Goal: Task Accomplishment & Management: Manage account settings

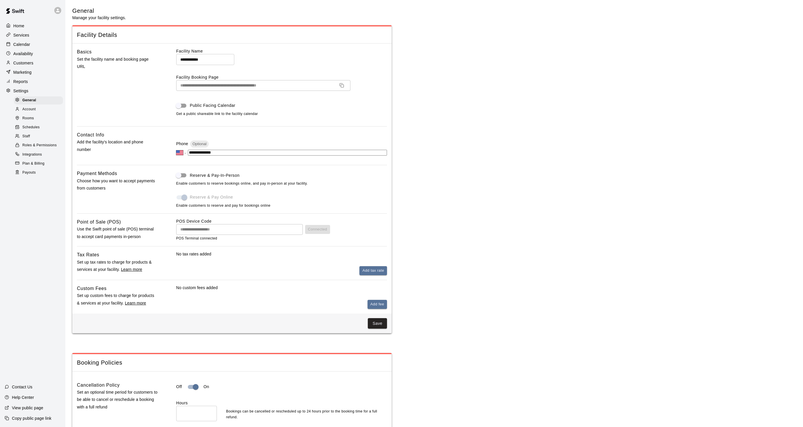
select select "**"
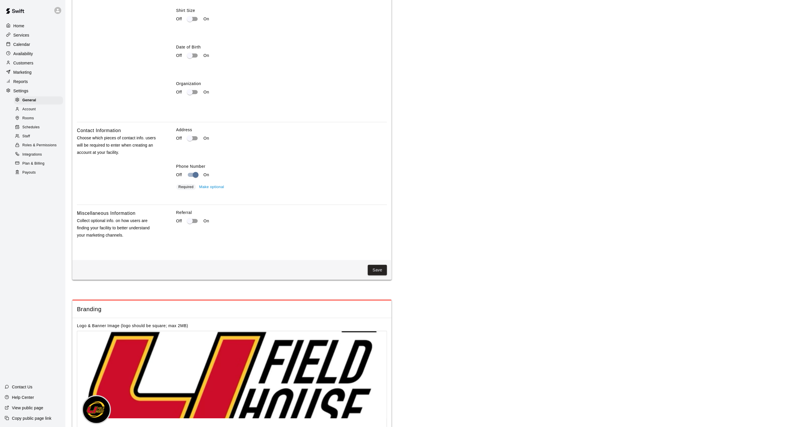
scroll to position [826, 0]
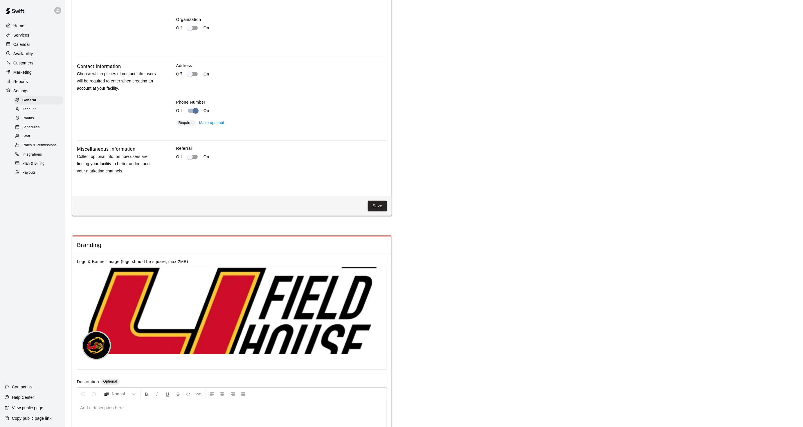
click at [17, 46] on p "Calendar" at bounding box center [21, 45] width 17 height 6
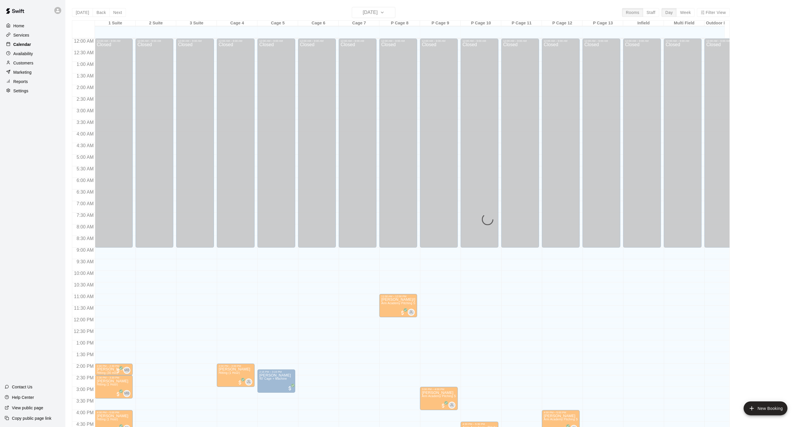
scroll to position [145, 0]
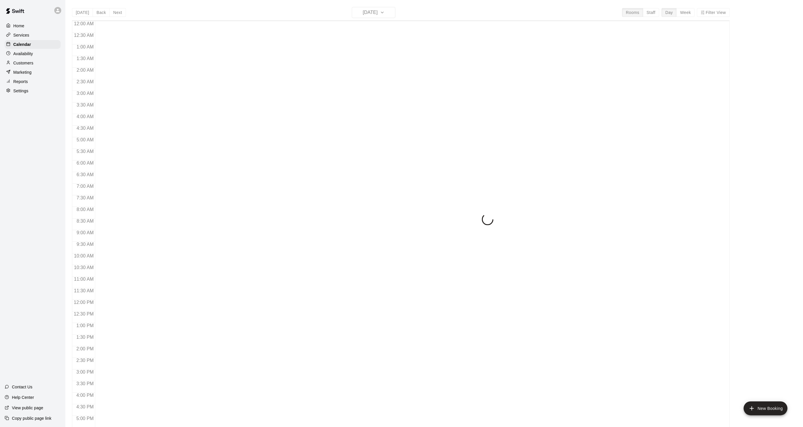
scroll to position [145, 0]
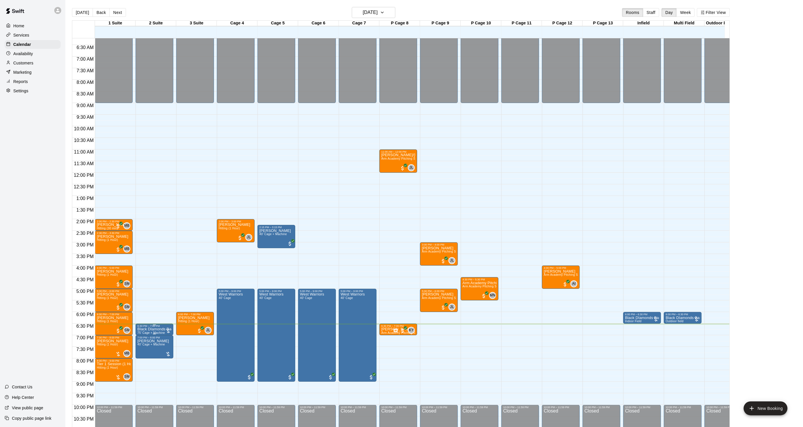
click at [149, 326] on div "6:30 PM – 7:00 PM" at bounding box center [154, 326] width 34 height 3
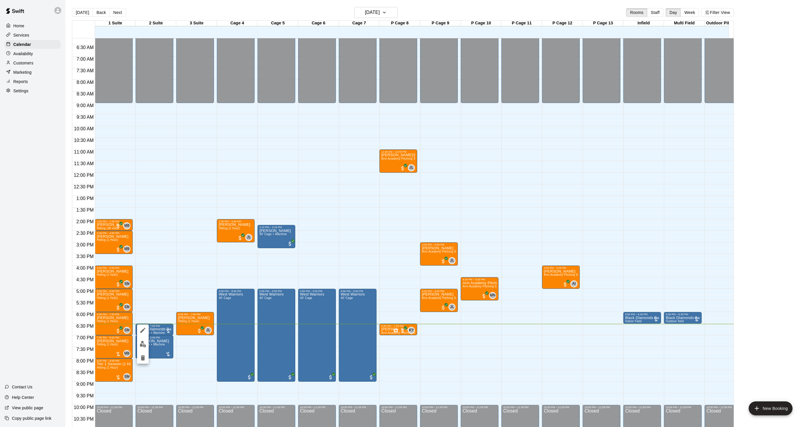
click at [146, 340] on button "edit" at bounding box center [143, 344] width 12 height 11
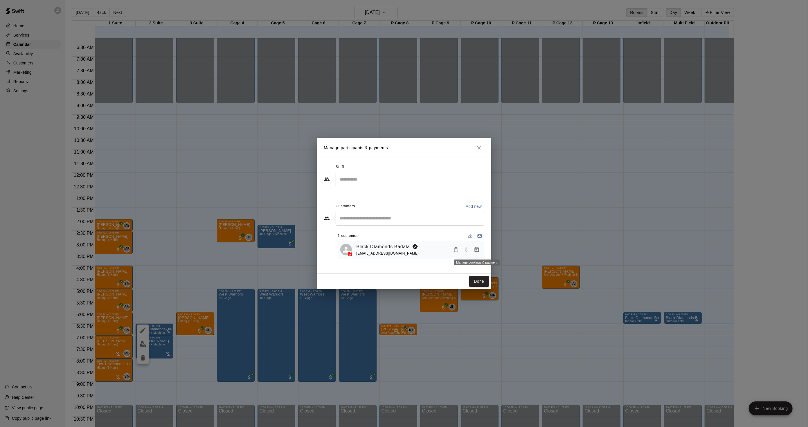
click at [477, 253] on icon "Manage bookings & payment" at bounding box center [477, 250] width 6 height 6
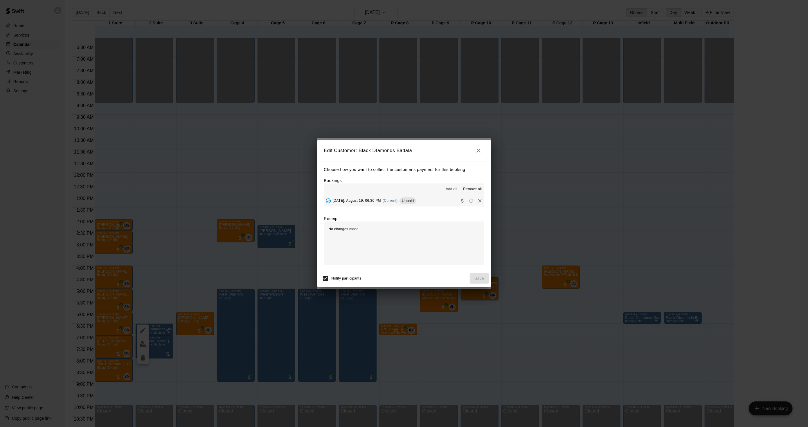
click at [422, 205] on button "[DATE], August 19: 06:30 PM (Current) Unpaid" at bounding box center [404, 200] width 160 height 11
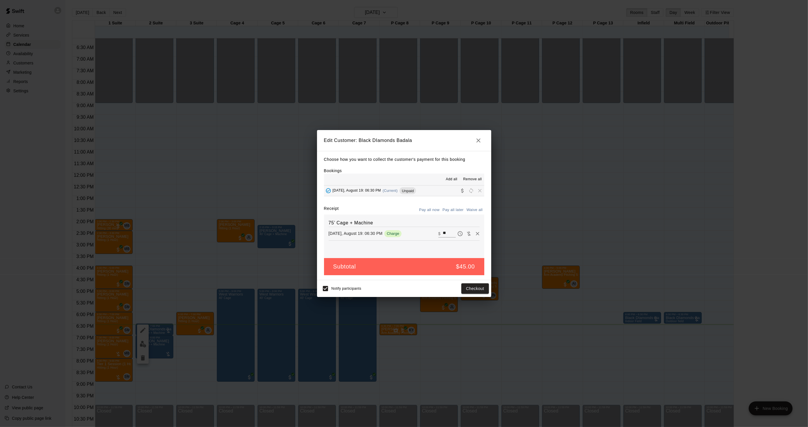
click at [443, 233] on input "**" at bounding box center [449, 234] width 13 height 8
click at [443, 233] on input "***" at bounding box center [449, 234] width 13 height 8
type input "***"
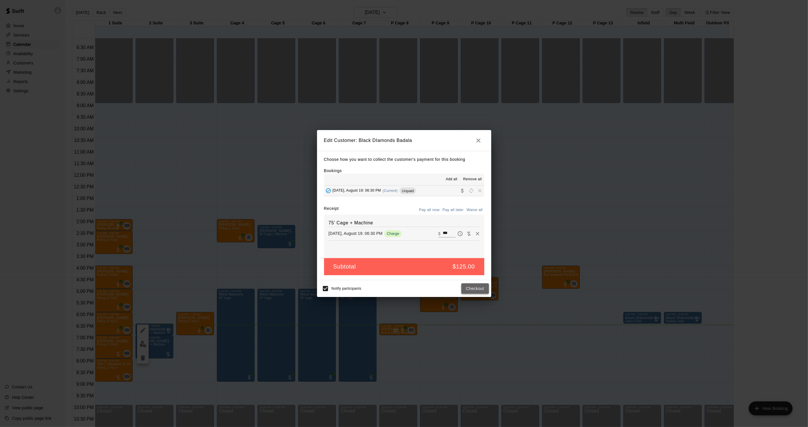
click at [472, 287] on button "Checkout" at bounding box center [474, 288] width 27 height 11
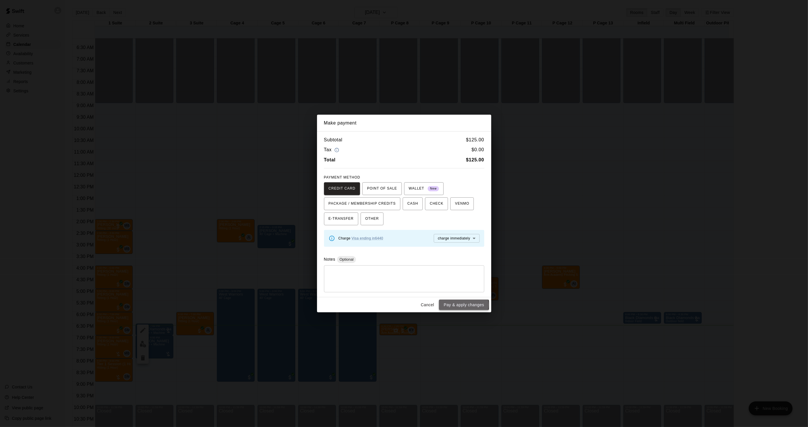
click at [462, 305] on button "Pay & apply changes" at bounding box center [464, 305] width 50 height 11
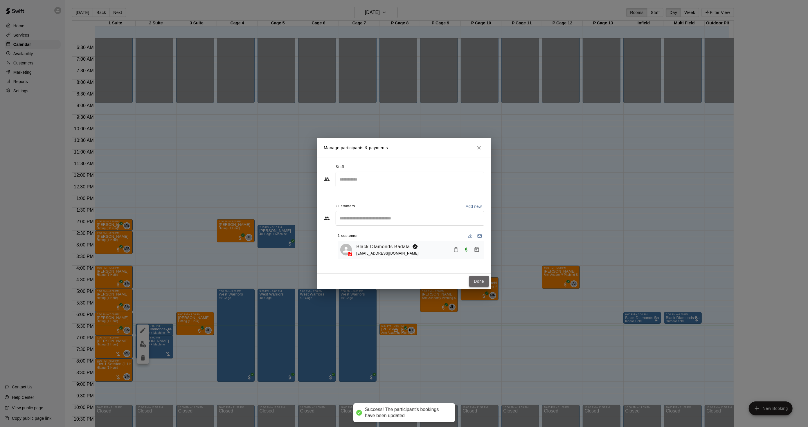
click at [486, 282] on button "Done" at bounding box center [478, 281] width 19 height 11
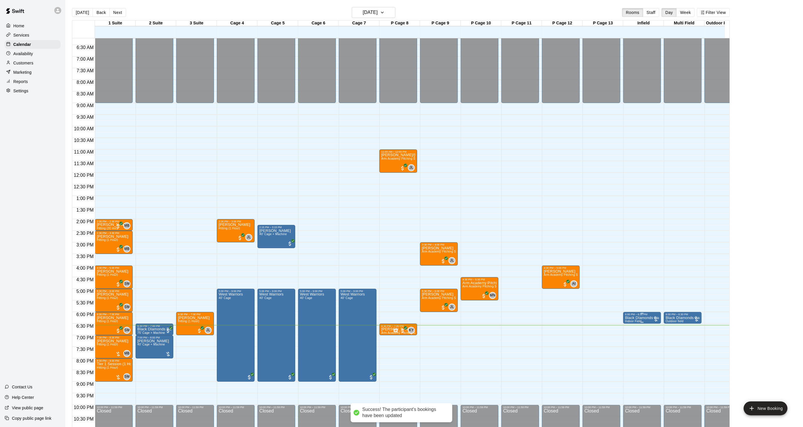
click at [643, 318] on p "Black DIamonds Badala" at bounding box center [642, 318] width 34 height 0
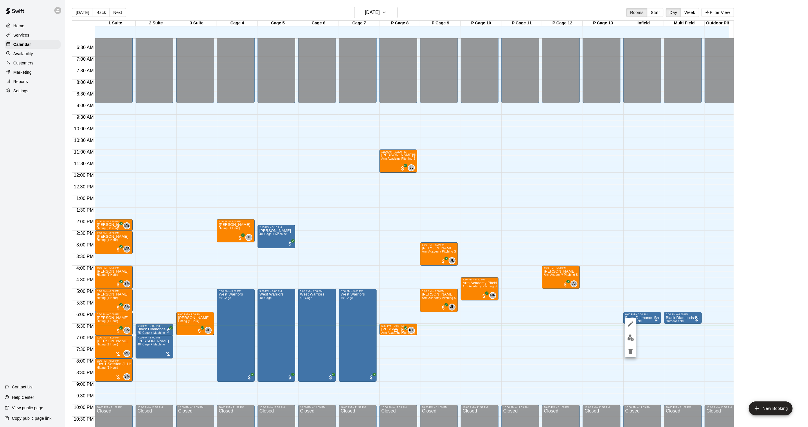
click at [628, 338] on img "edit" at bounding box center [630, 338] width 7 height 7
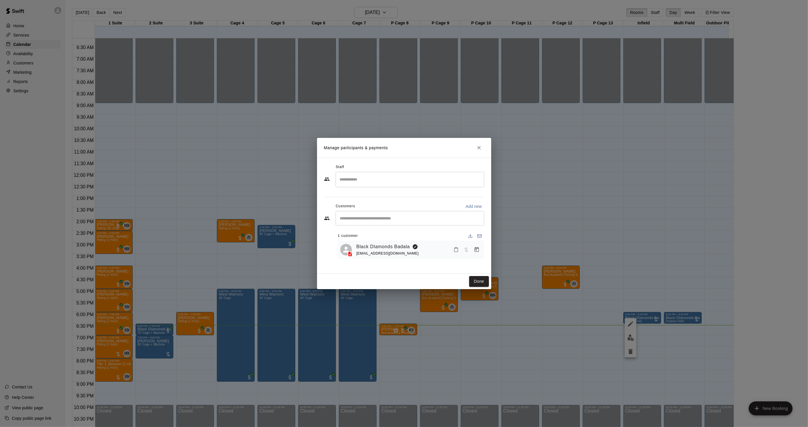
click at [475, 248] on icon "Manage bookings & payment" at bounding box center [477, 250] width 6 height 6
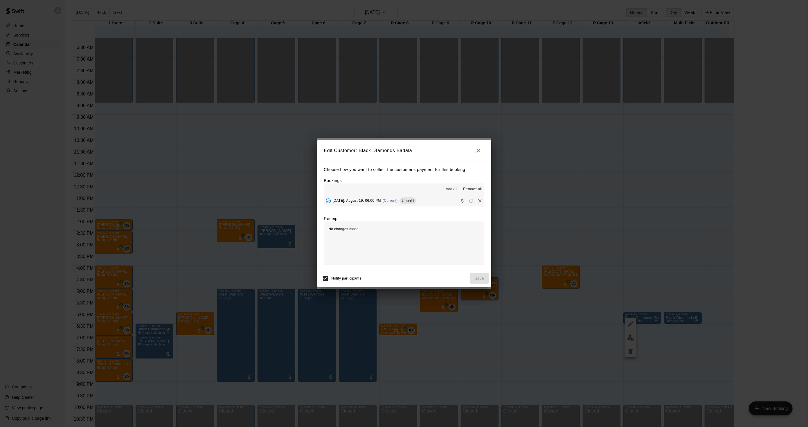
click at [419, 199] on button "[DATE], August 19: 06:00 PM (Current) Unpaid" at bounding box center [404, 200] width 160 height 11
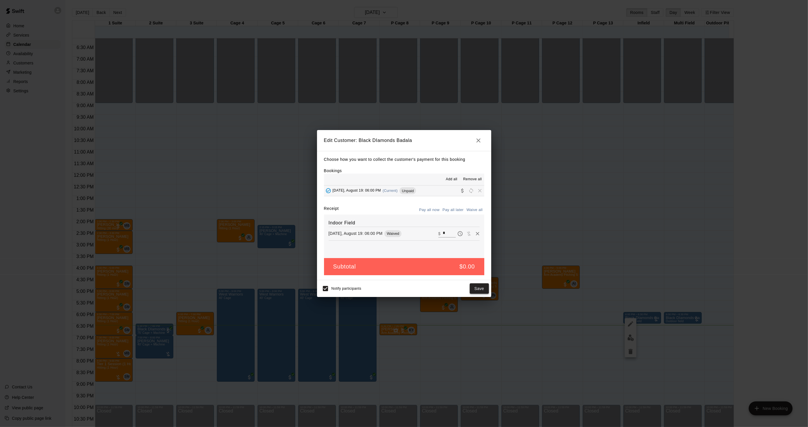
click at [483, 286] on button "Save" at bounding box center [479, 288] width 19 height 11
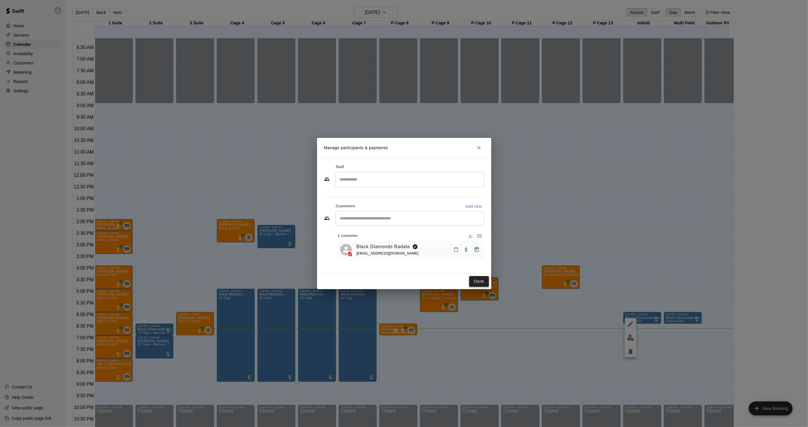
click at [477, 280] on button "Done" at bounding box center [478, 281] width 19 height 11
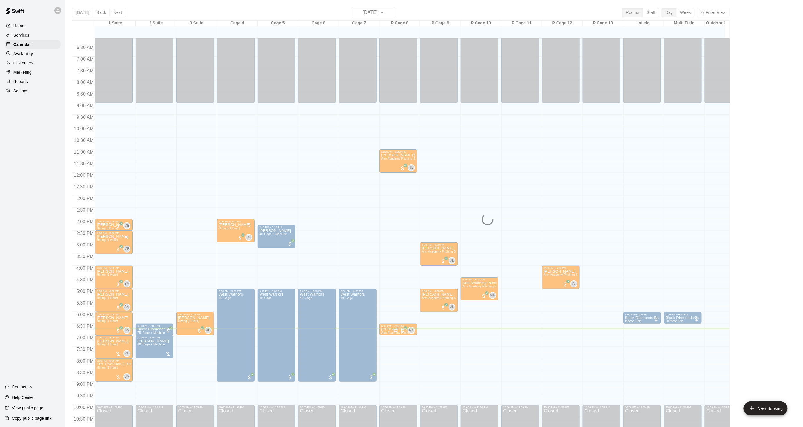
click at [361, 11] on div "[DATE] Back [DATE][DATE] Rooms Staff Day Week Filter View 1 Suite 19 Tue 2 Suit…" at bounding box center [401, 220] width 658 height 427
click at [363, 11] on h6 "[DATE]" at bounding box center [370, 12] width 15 height 8
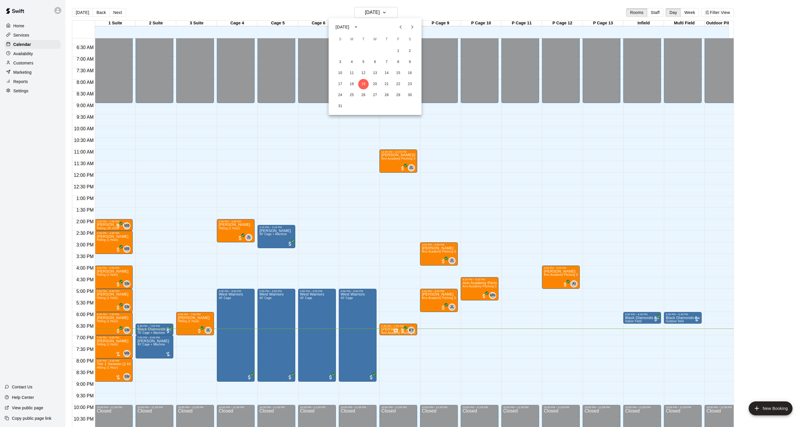
click at [410, 25] on icon "Next month" at bounding box center [412, 27] width 7 height 7
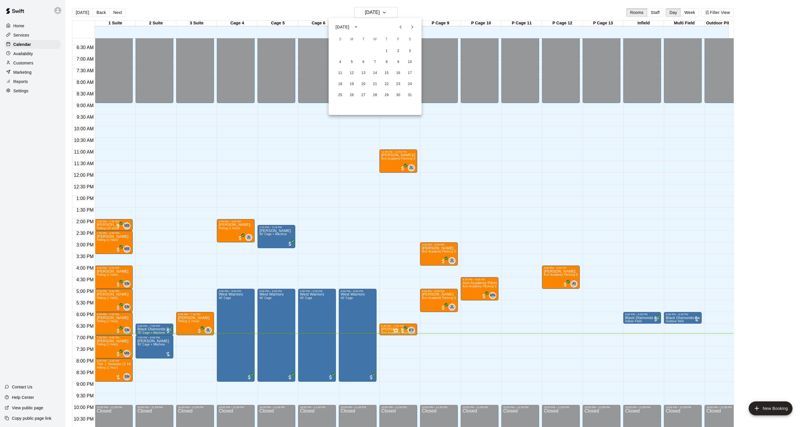
click at [22, 71] on div at bounding box center [404, 213] width 808 height 427
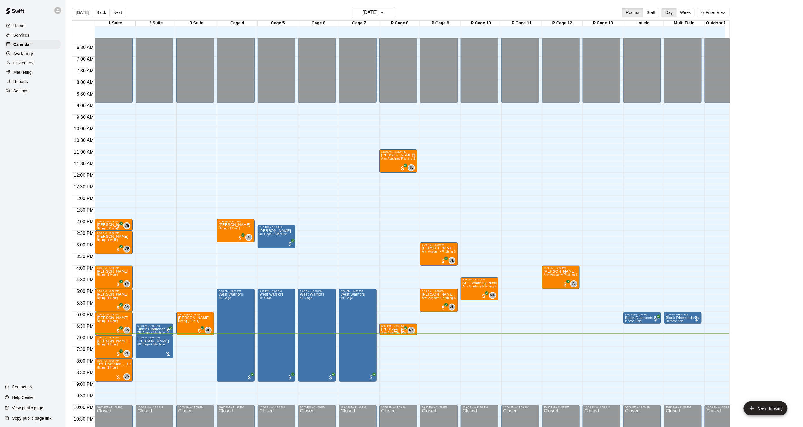
click at [21, 70] on div at bounding box center [401, 213] width 803 height 427
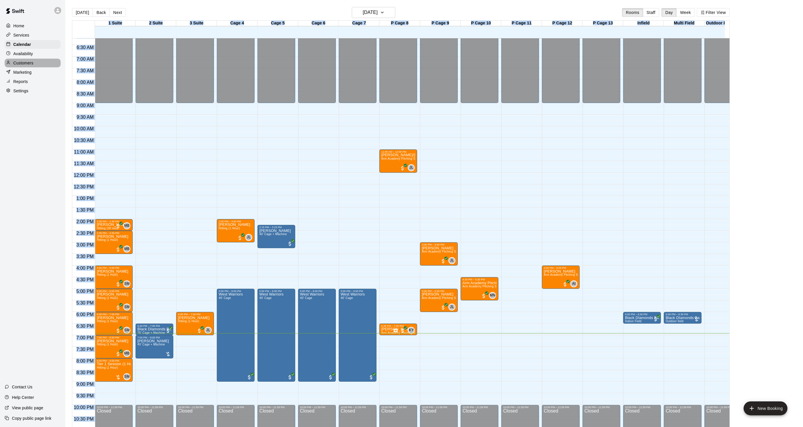
click at [21, 67] on div "Customers" at bounding box center [33, 63] width 56 height 9
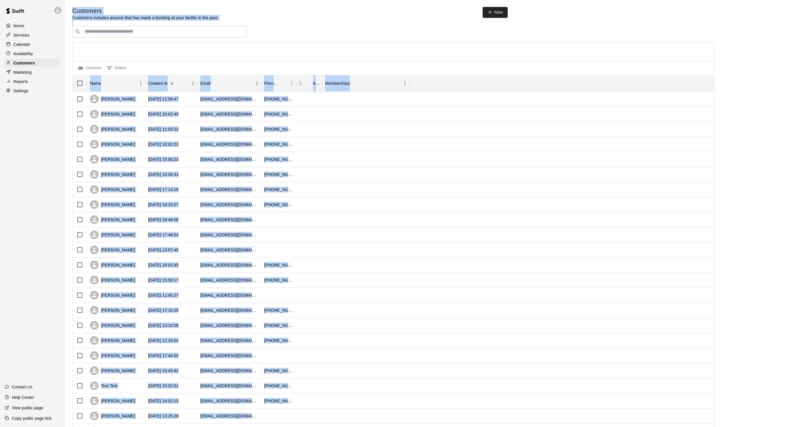
click at [92, 33] on input "Search customers by name or email" at bounding box center [163, 32] width 161 height 6
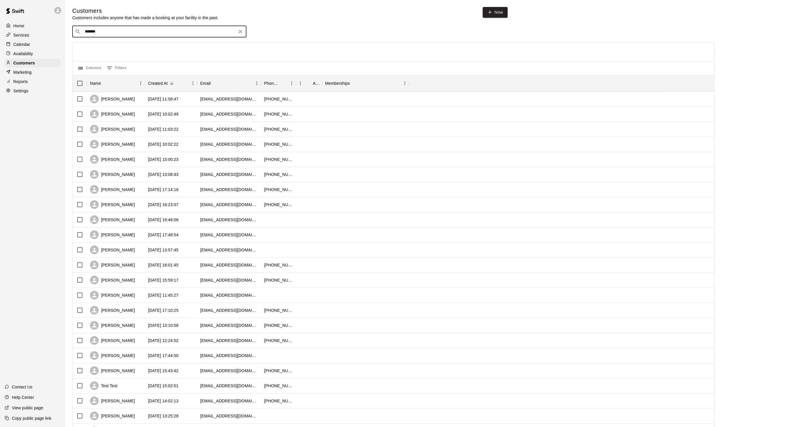
drag, startPoint x: 131, startPoint y: 33, endPoint x: 27, endPoint y: 38, distance: 104.1
click at [25, 38] on div "Home Services Calendar Availability Customers Marketing Reports Settings Contac…" at bounding box center [401, 250] width 803 height 501
type input "********"
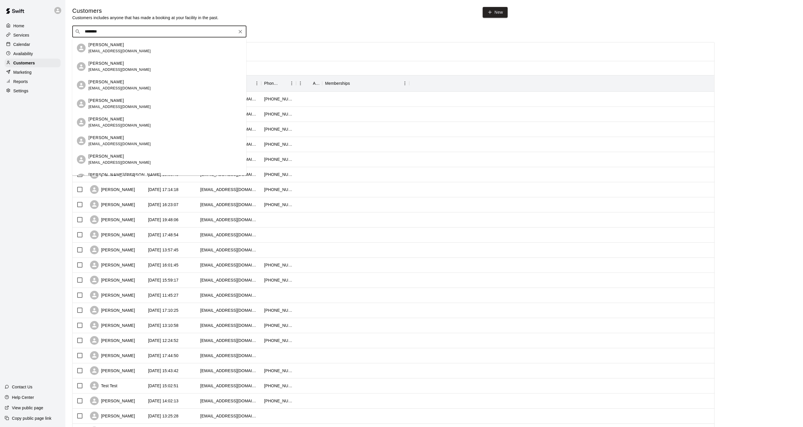
drag, startPoint x: 127, startPoint y: 105, endPoint x: 131, endPoint y: 101, distance: 5.3
click at [128, 104] on div "[PERSON_NAME] [EMAIL_ADDRESS][DOMAIN_NAME]" at bounding box center [165, 104] width 153 height 12
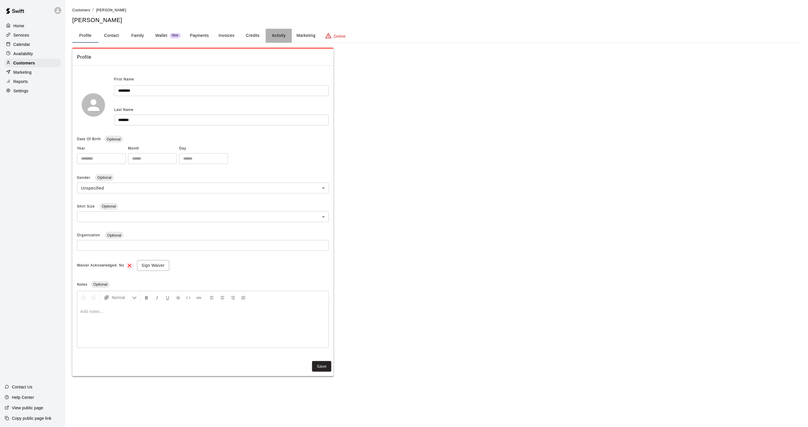
click at [275, 33] on button "Activity" at bounding box center [279, 36] width 26 height 14
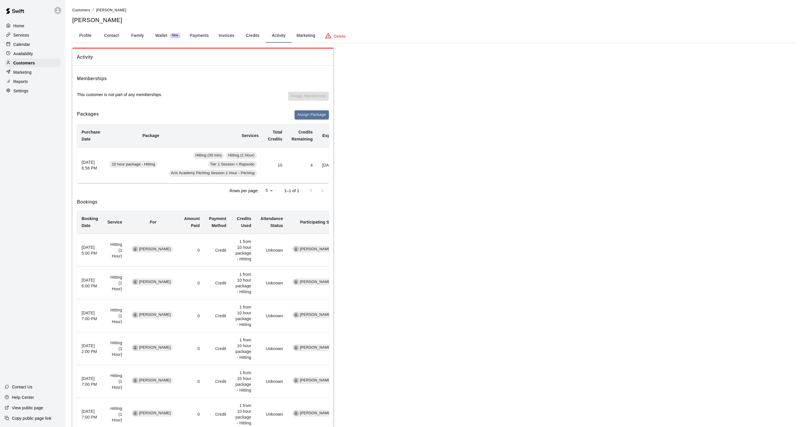
click at [496, 227] on div "Activity Memberships This customer is not part of any memberships. Assign Membe…" at bounding box center [434, 250] width 724 height 405
click at [42, 44] on div "Calendar" at bounding box center [33, 44] width 56 height 9
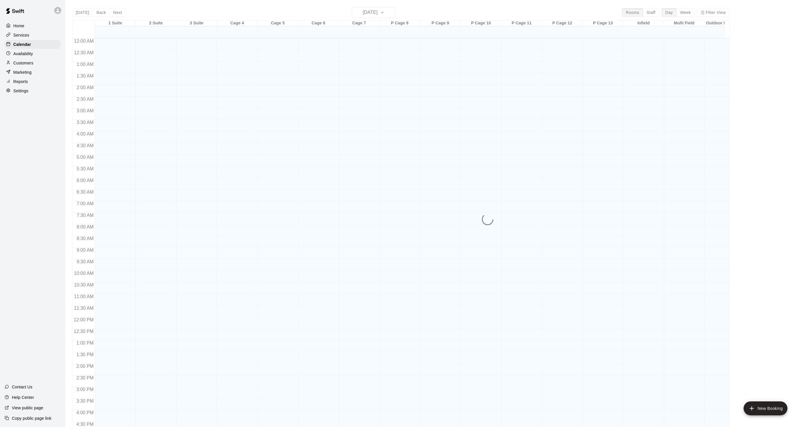
scroll to position [145, 0]
